Goal: Navigation & Orientation: Find specific page/section

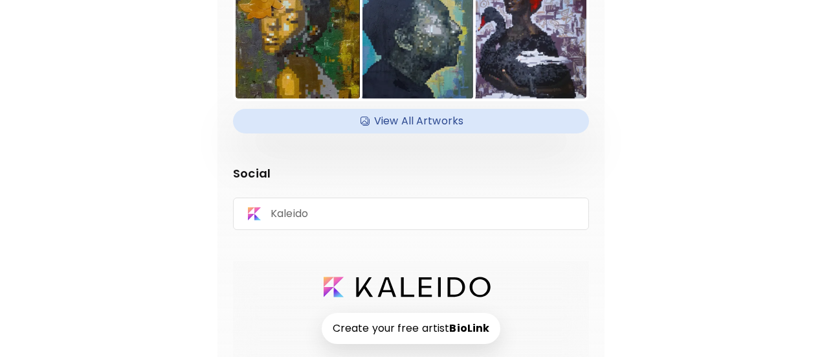
scroll to position [184, 0]
click at [469, 321] on strong "BioLink" at bounding box center [469, 328] width 40 height 15
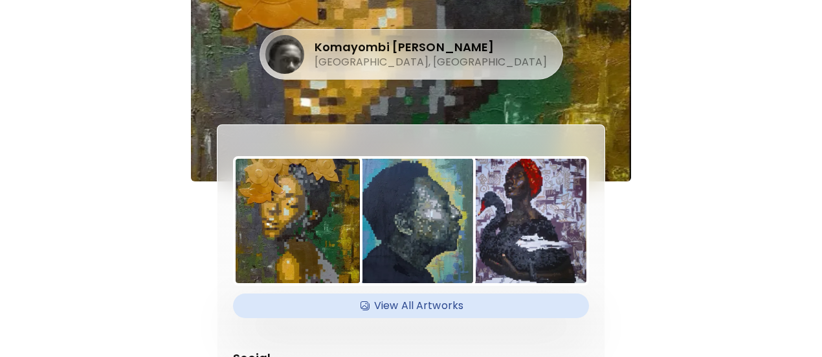
scroll to position [1, 0]
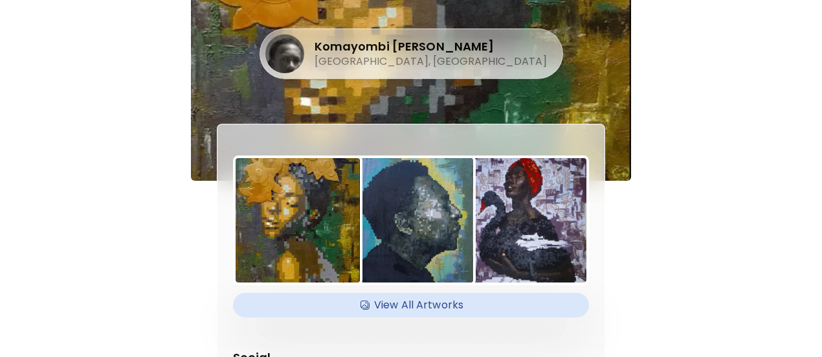
click at [400, 295] on h4 "View All Artworks" at bounding box center [411, 304] width 341 height 19
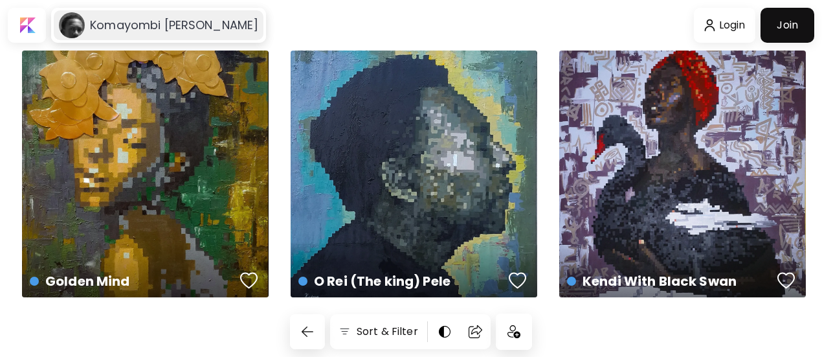
click at [107, 34] on div "Komayombi [PERSON_NAME]" at bounding box center [159, 25] width 210 height 30
